Goal: Navigation & Orientation: Find specific page/section

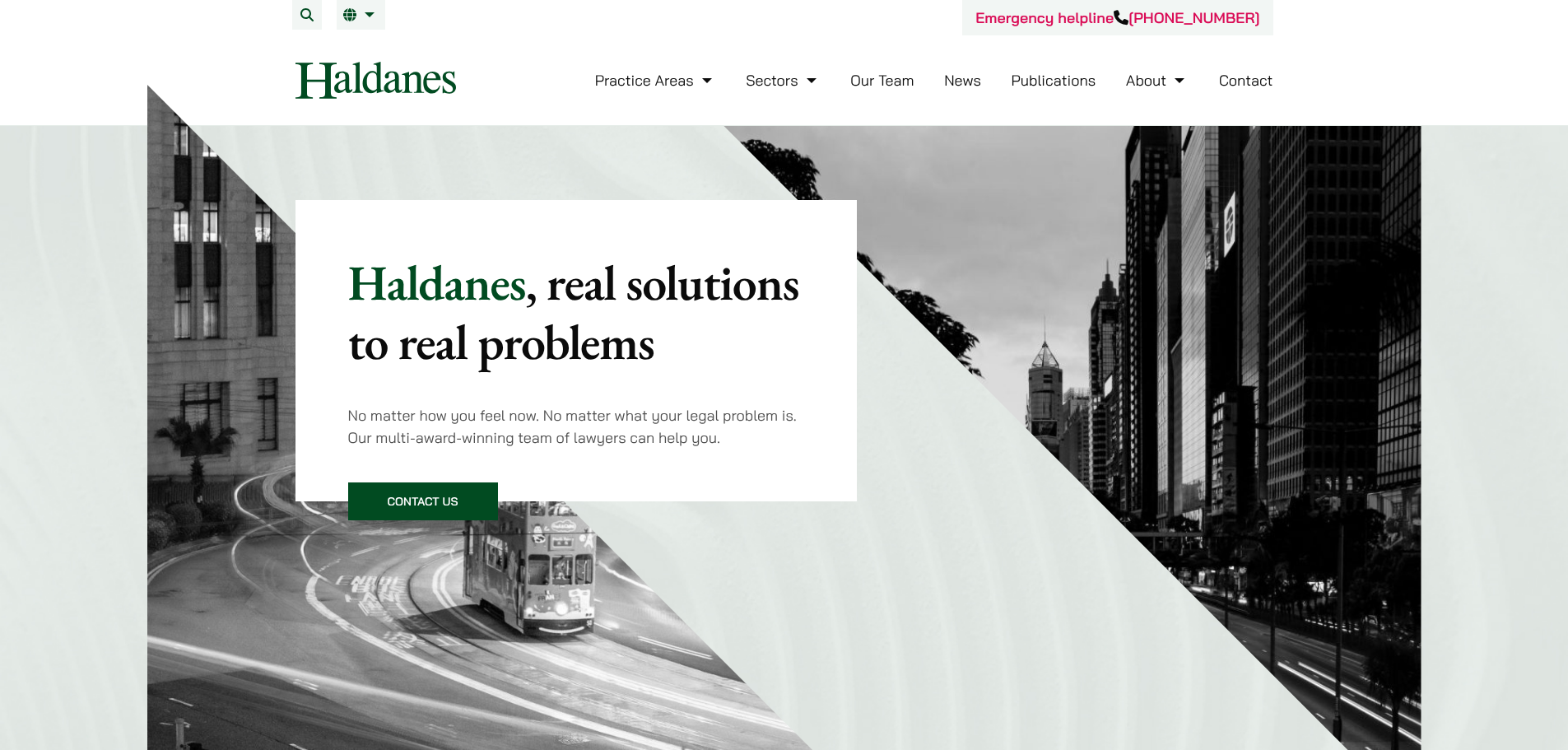
click at [890, 82] on link "Our Team" at bounding box center [882, 80] width 64 height 19
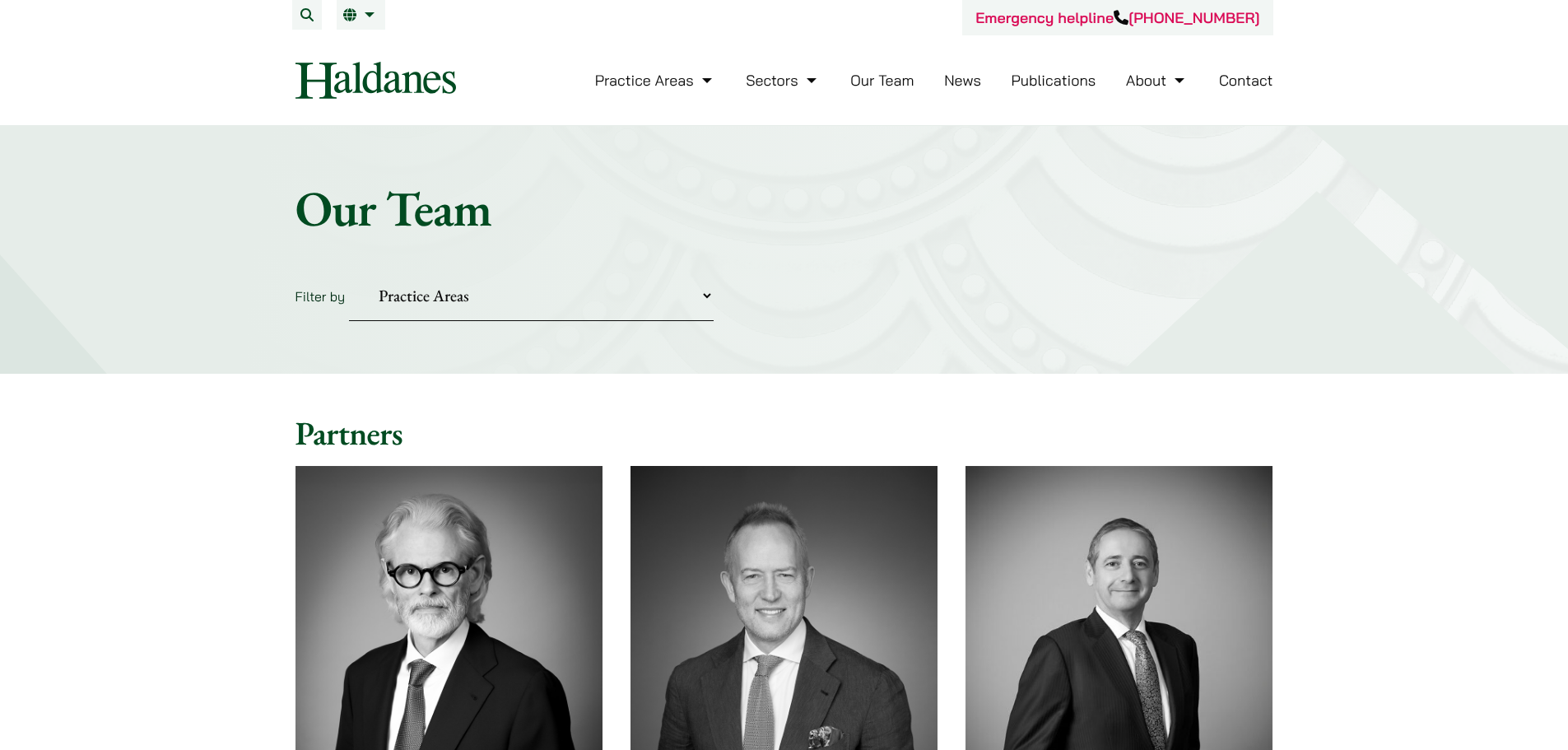
click at [1252, 89] on link "Contact" at bounding box center [1246, 80] width 55 height 19
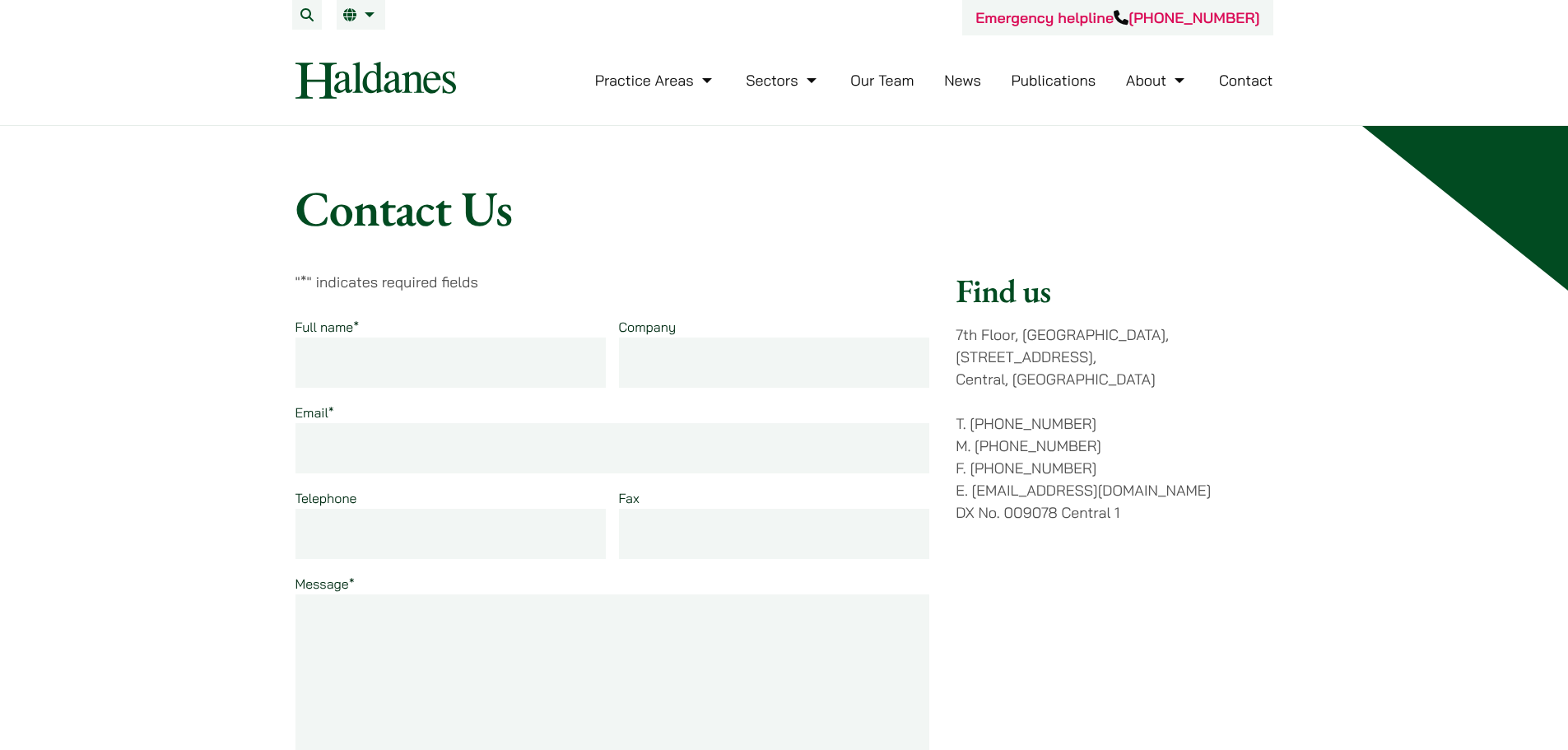
click at [881, 78] on link "Our Team" at bounding box center [882, 80] width 64 height 19
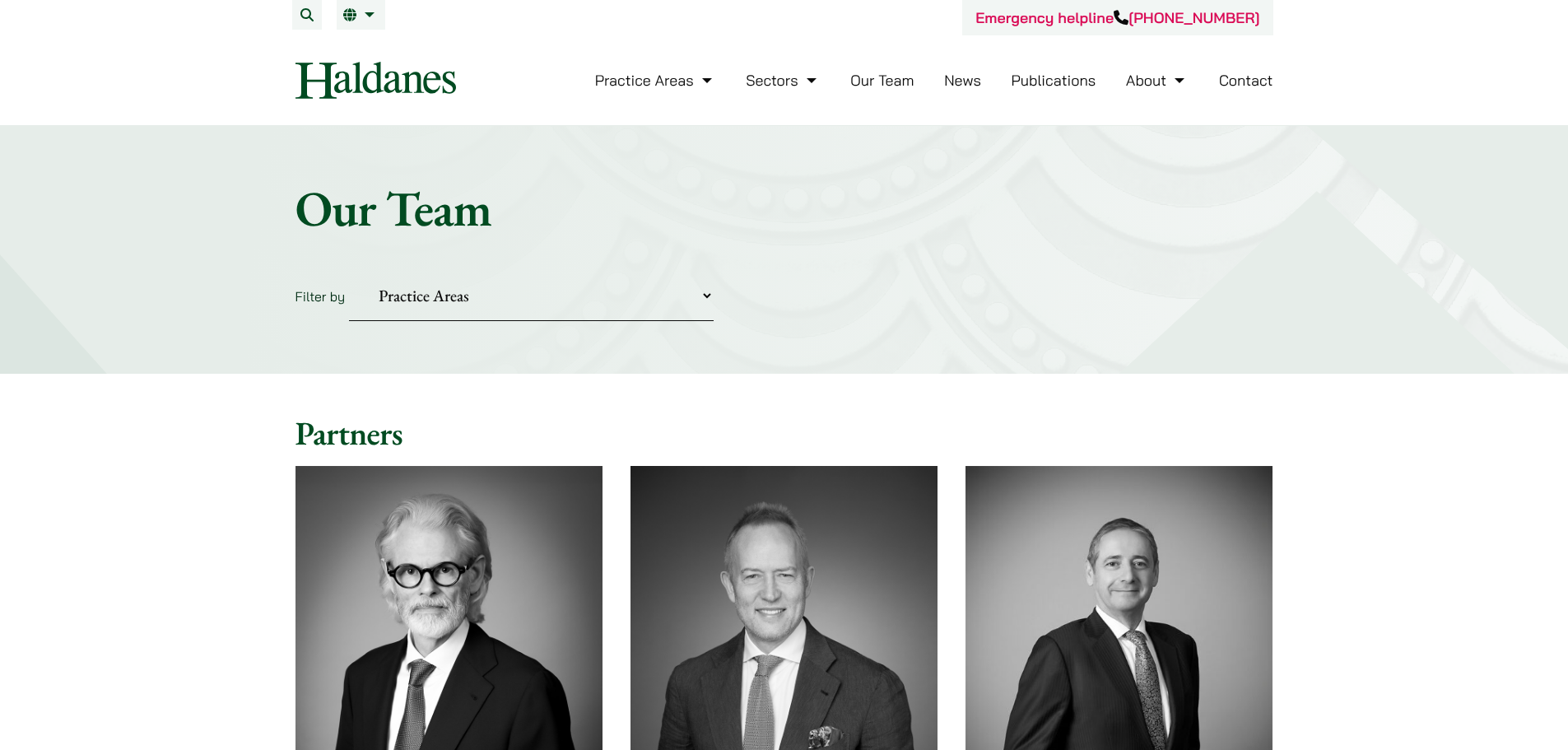
click at [379, 72] on img at bounding box center [375, 81] width 160 height 37
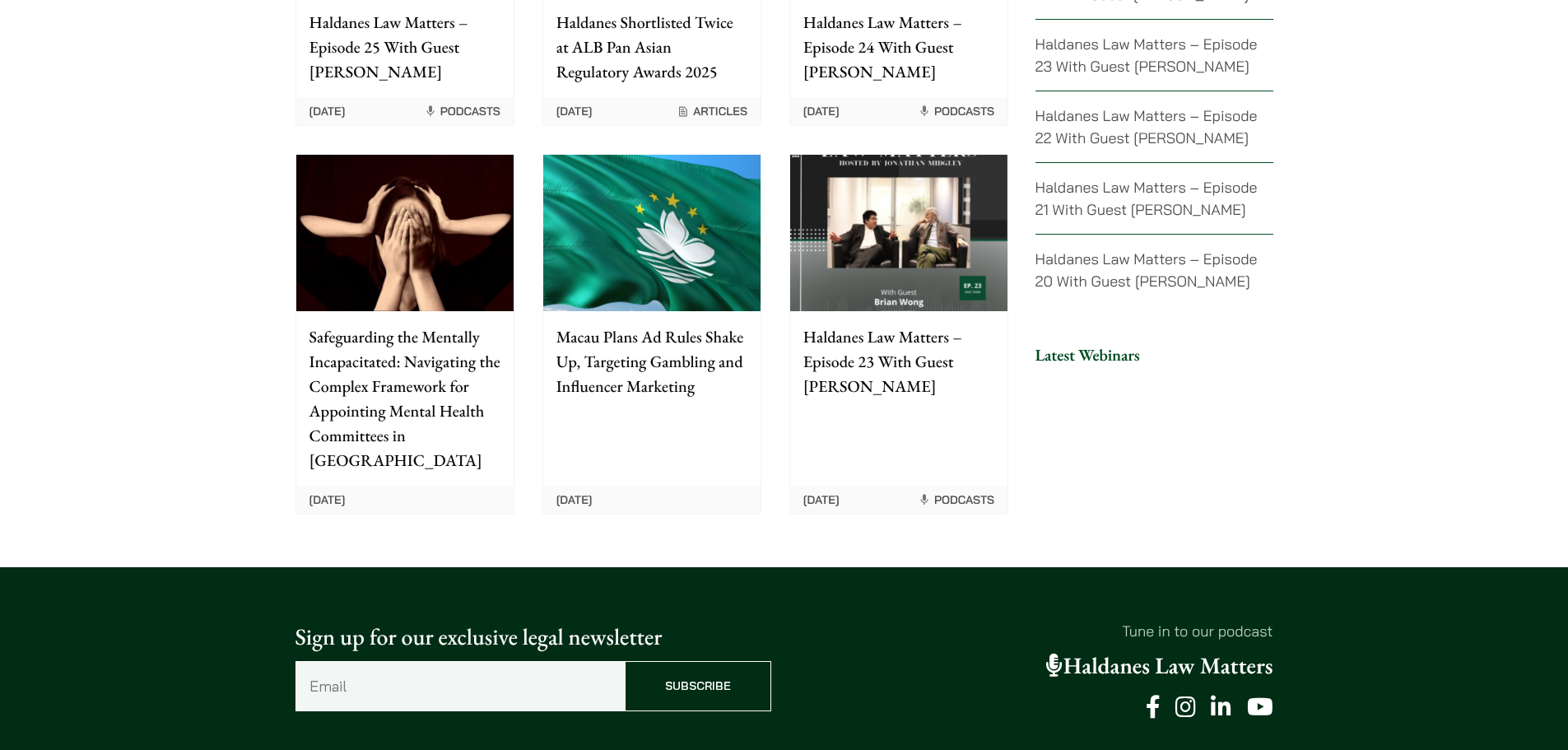
scroll to position [3953, 0]
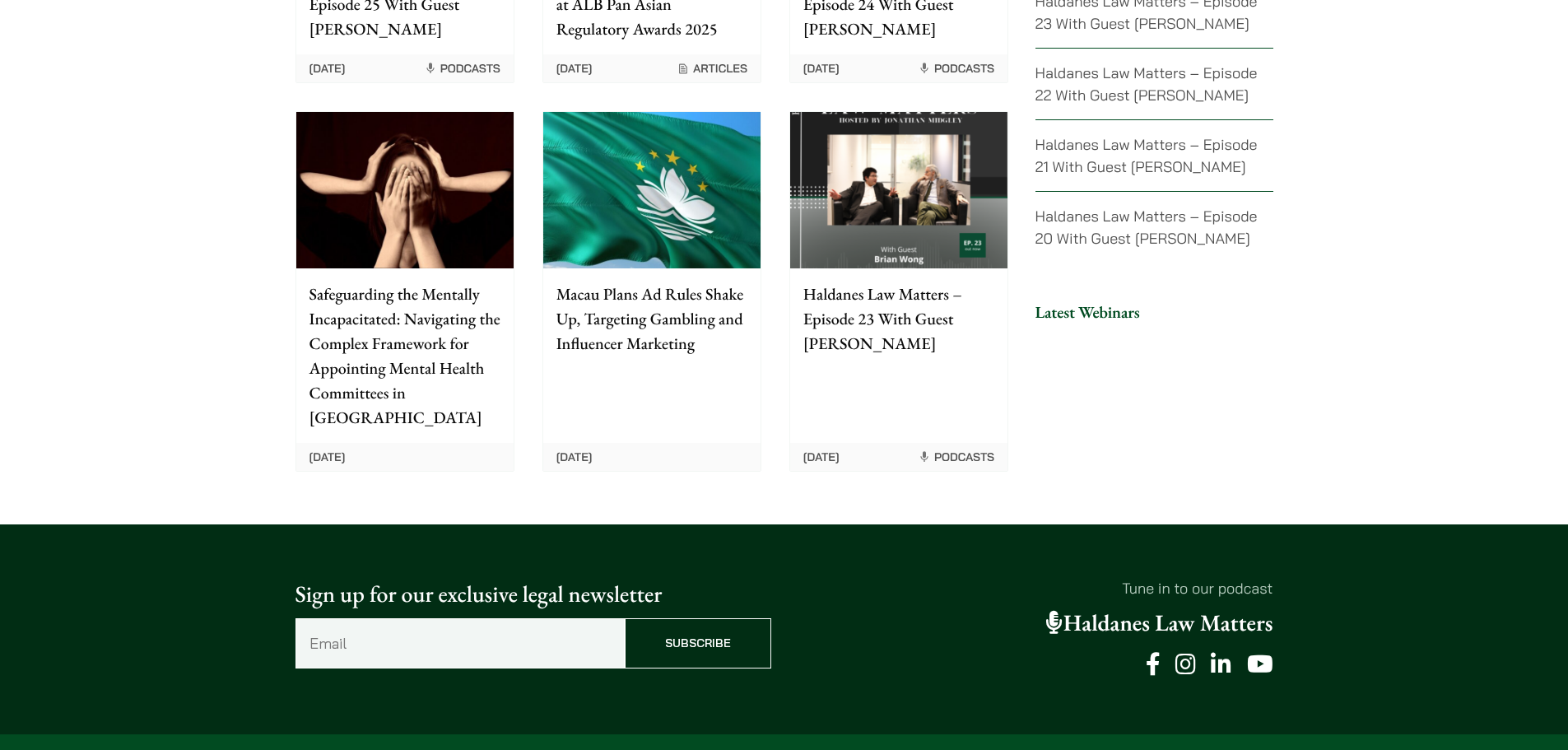
click at [915, 148] on img at bounding box center [898, 190] width 217 height 156
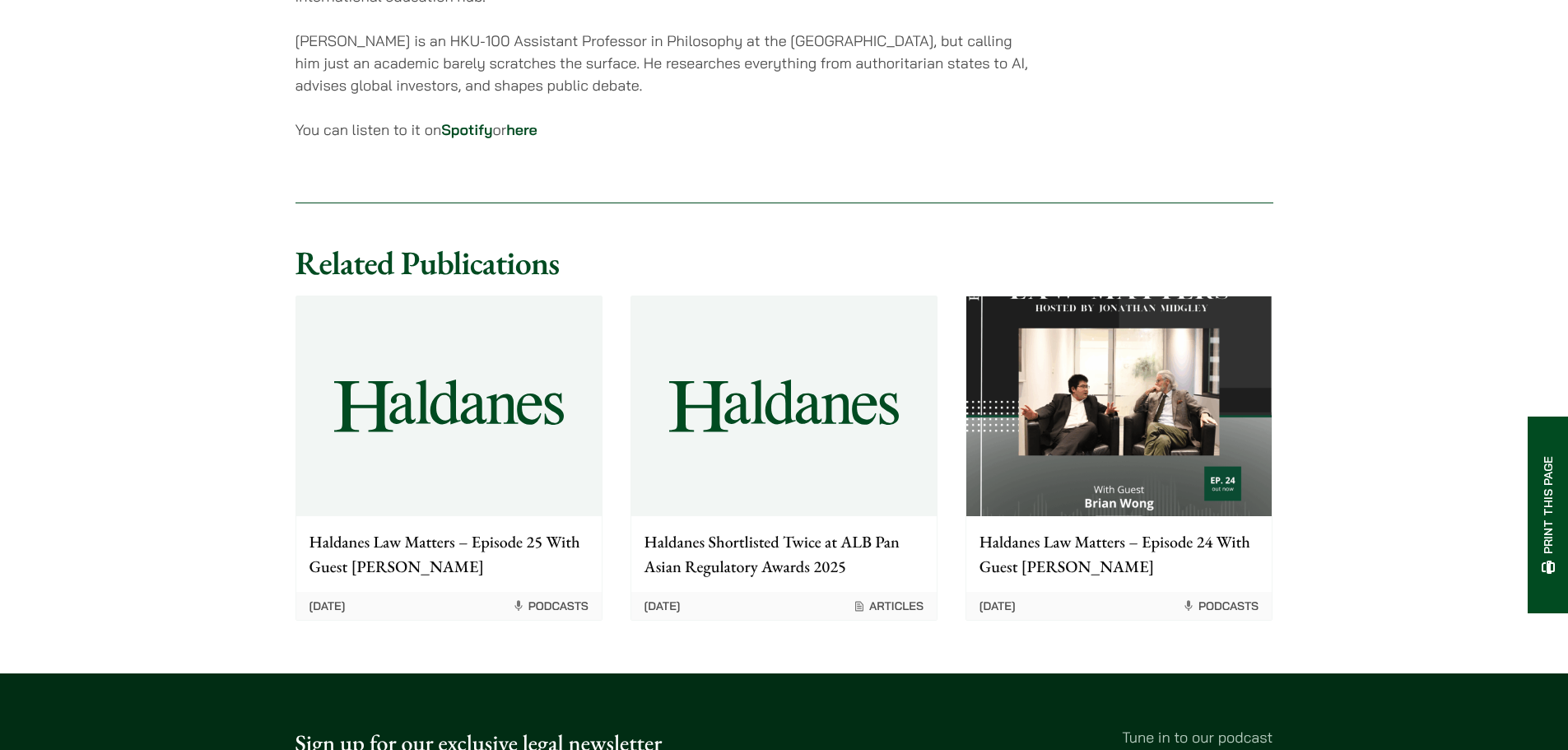
scroll to position [1235, 0]
